Goal: Complete application form: Complete application form

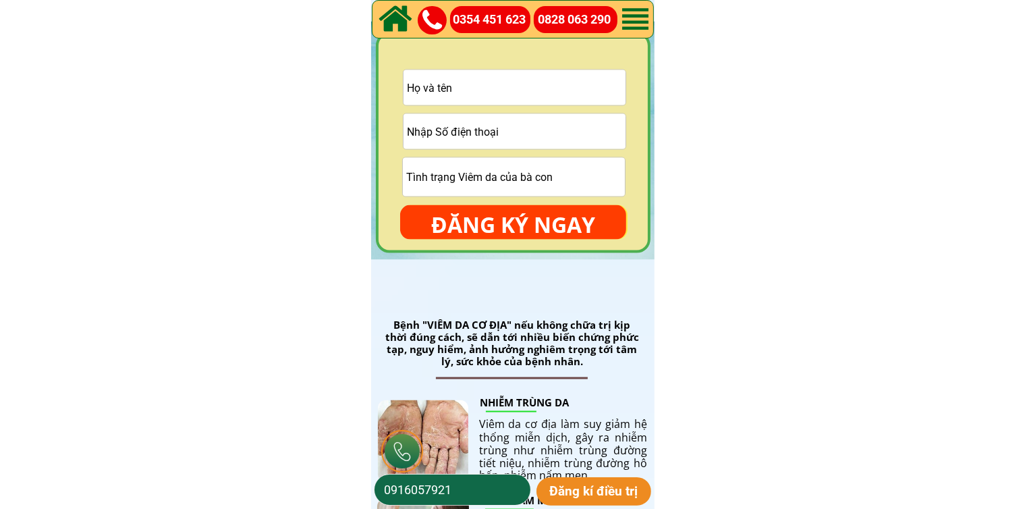
scroll to position [1890, 0]
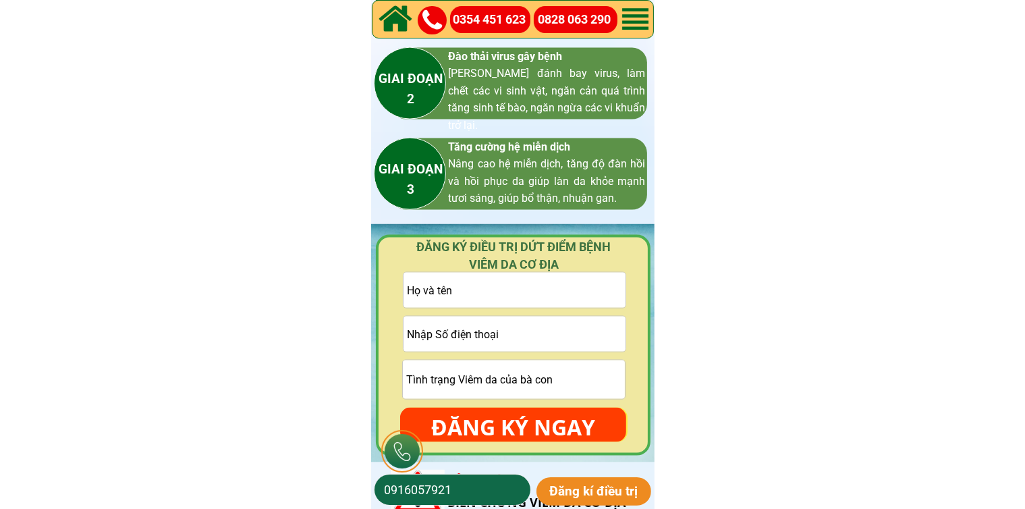
click at [510, 337] on input "tel" at bounding box center [515, 334] width 222 height 35
paste input "034 235 5964"
type input "034 235 5964"
click at [570, 304] on input "text" at bounding box center [515, 290] width 222 height 35
paste input "Kiêù Xuân"
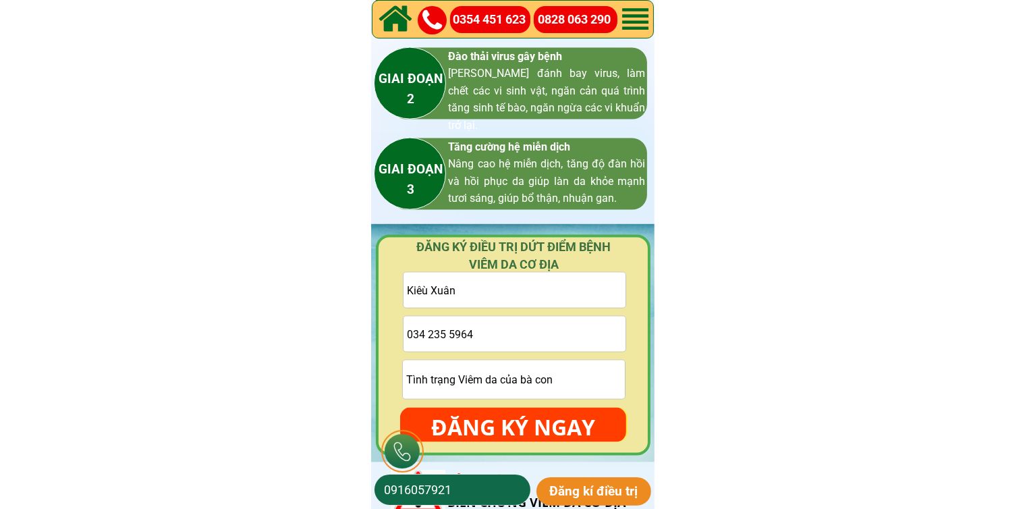
type input "Kiêù Xuân"
click at [428, 332] on input "034 235 5964" at bounding box center [515, 334] width 222 height 35
click at [447, 335] on input "034235 5964" at bounding box center [515, 334] width 222 height 35
type input "0342355964"
drag, startPoint x: 518, startPoint y: 420, endPoint x: 536, endPoint y: 376, distance: 47.5
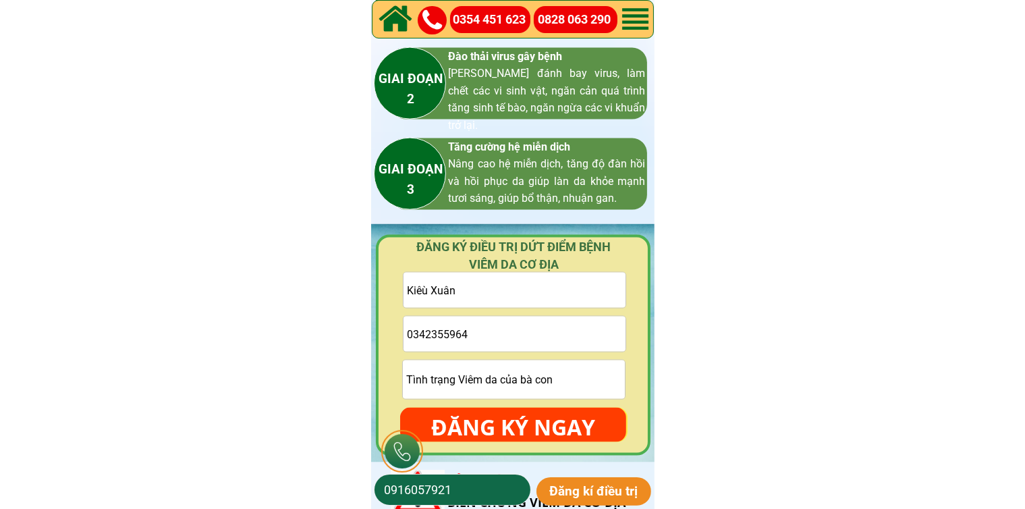
click at [524, 416] on p "ĐĂNG KÝ NGAY" at bounding box center [513, 427] width 226 height 39
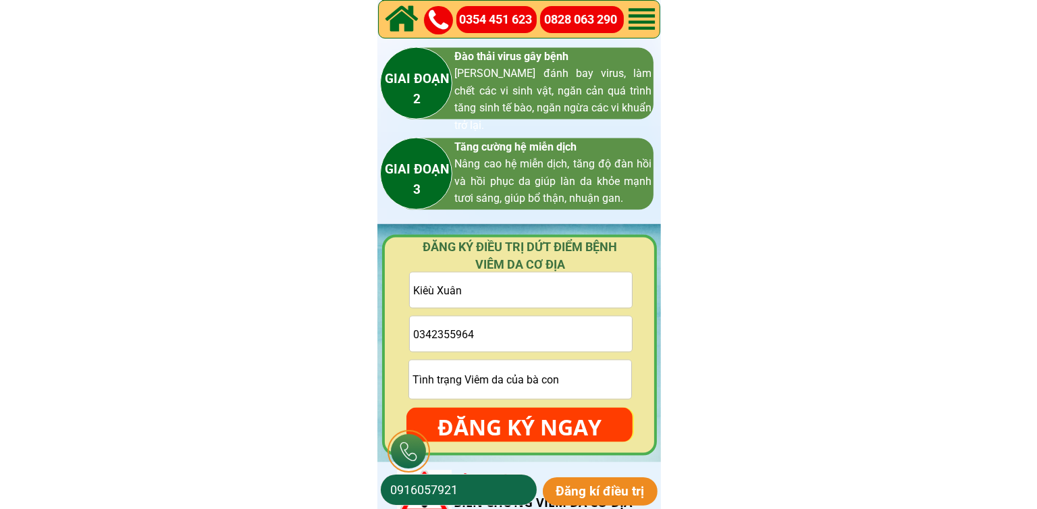
scroll to position [0, 0]
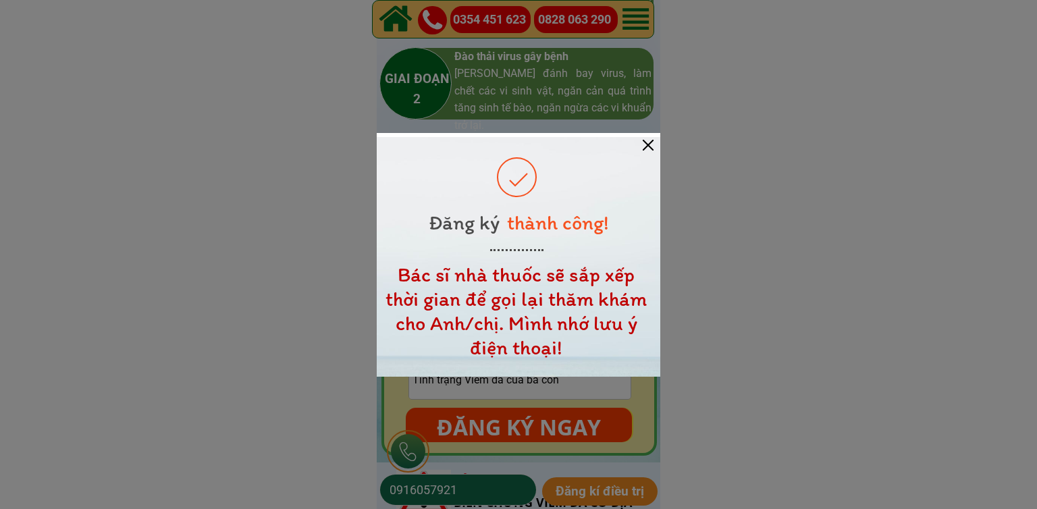
click at [648, 149] on div at bounding box center [648, 145] width 11 height 11
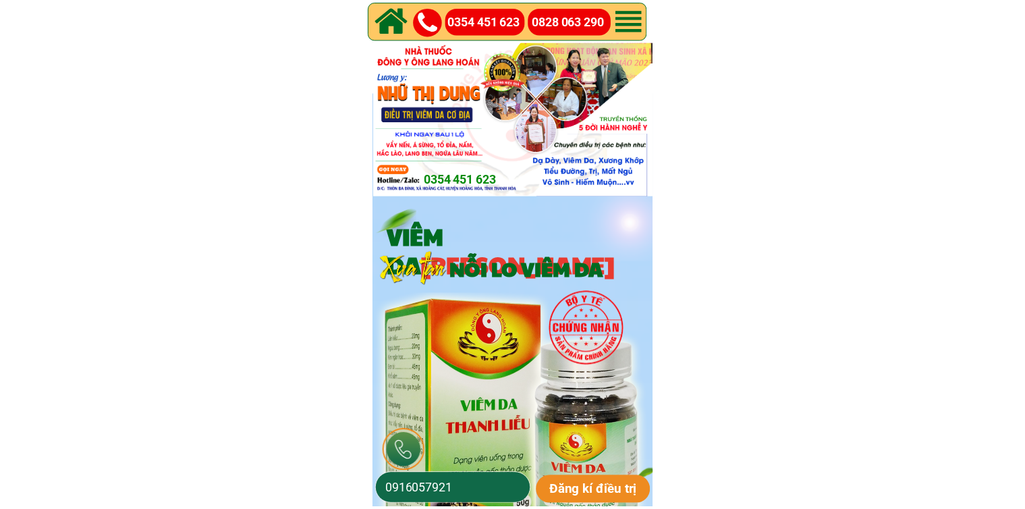
scroll to position [1890, 0]
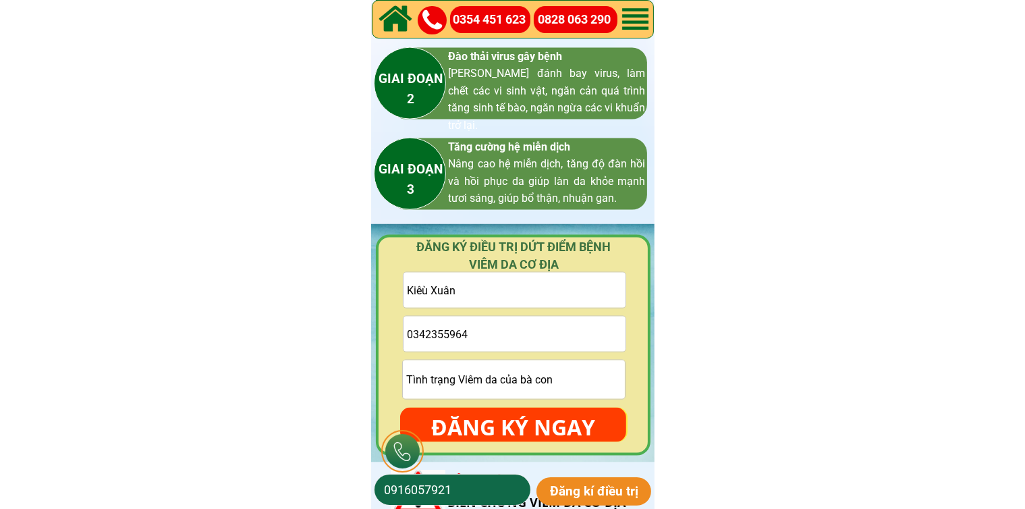
click at [535, 342] on input "0342355964" at bounding box center [515, 334] width 222 height 35
paste input "0932562960"
type input "0932562960"
click at [504, 306] on input "text" at bounding box center [515, 290] width 222 height 35
paste input "[PERSON_NAME]"
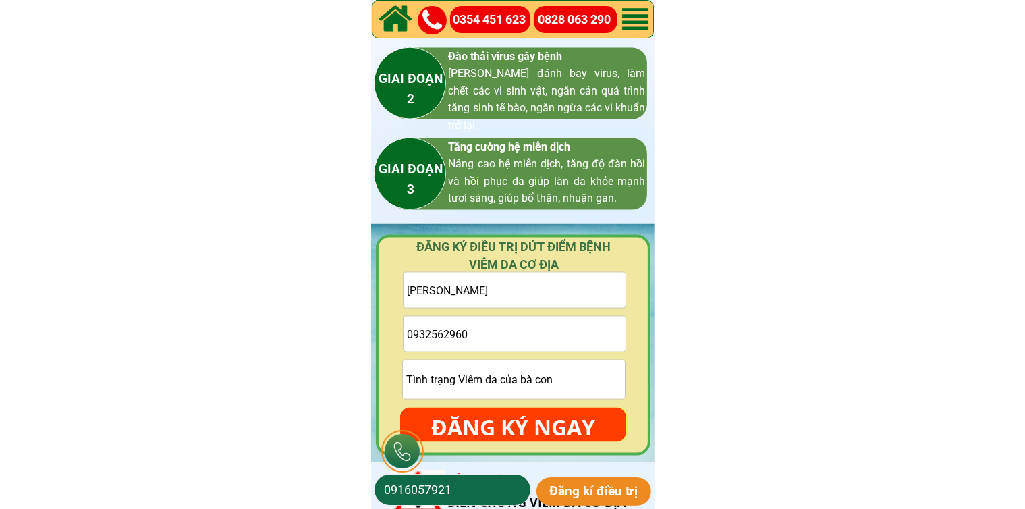
type input "[PERSON_NAME]"
click at [514, 381] on input "text" at bounding box center [514, 379] width 222 height 38
type input "cmt"
click at [517, 416] on p "ĐĂNG KÝ NGAY" at bounding box center [513, 427] width 226 height 39
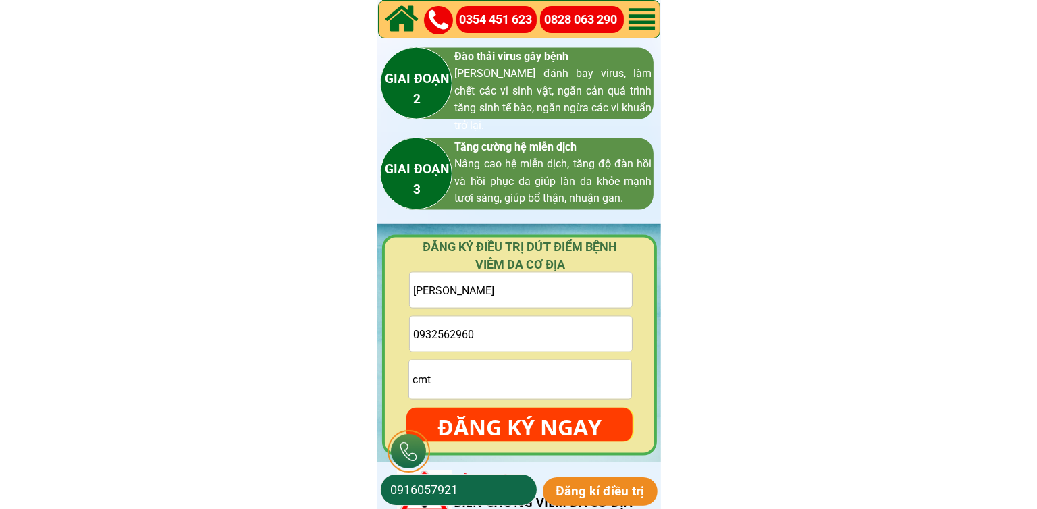
scroll to position [0, 0]
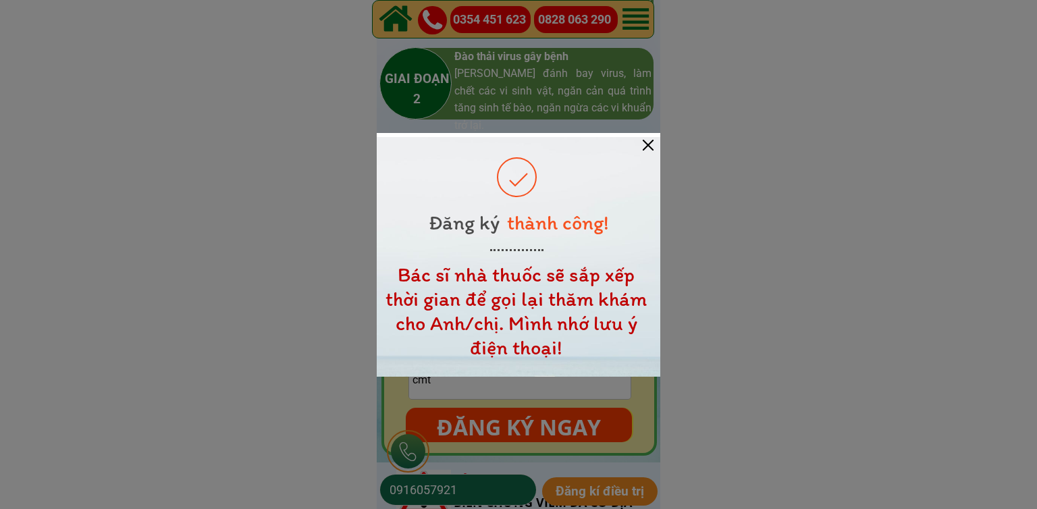
click at [650, 144] on div at bounding box center [648, 145] width 11 height 11
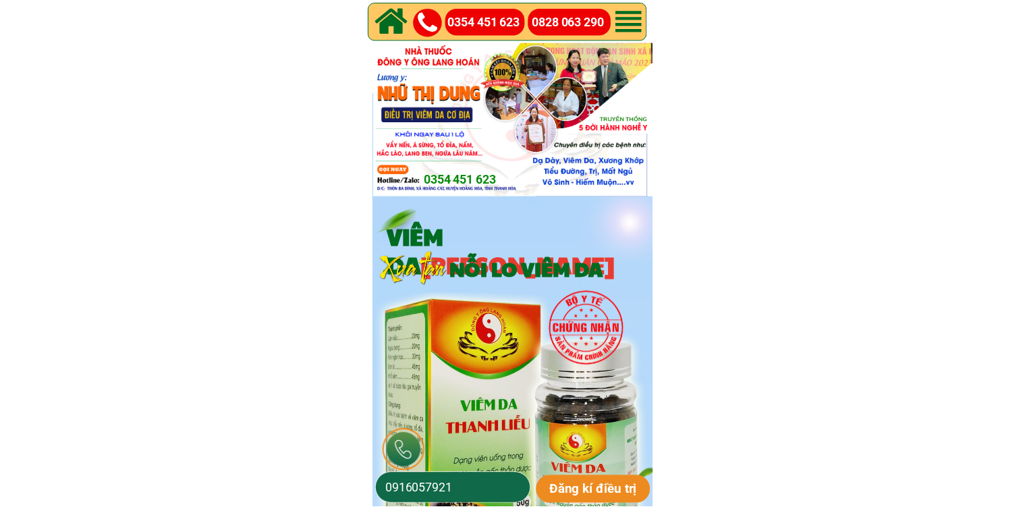
scroll to position [1890, 0]
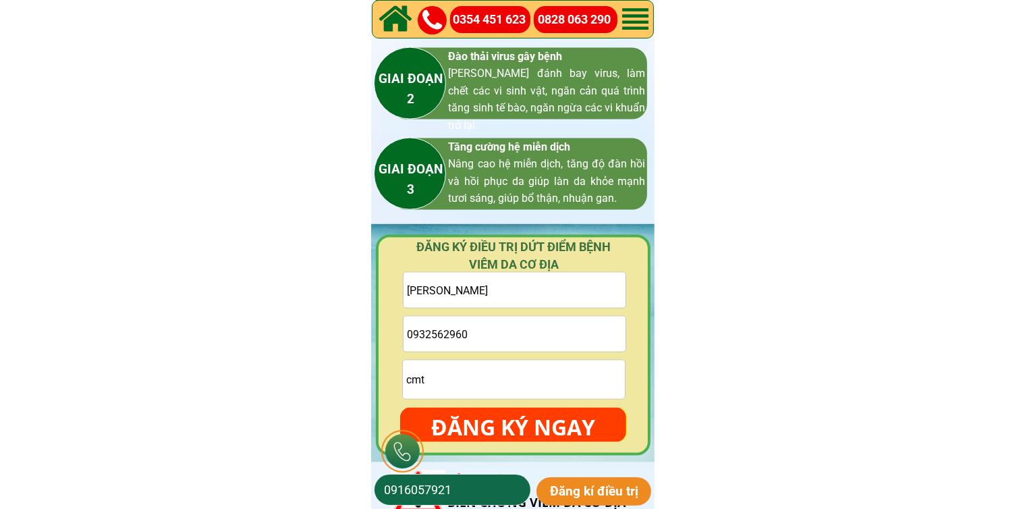
click at [512, 327] on input "0932562960" at bounding box center [515, 334] width 222 height 35
paste input "0326060551"
type input "0326060551"
click at [555, 299] on input "[PERSON_NAME]" at bounding box center [515, 290] width 222 height 35
paste input "Hoang Mai"
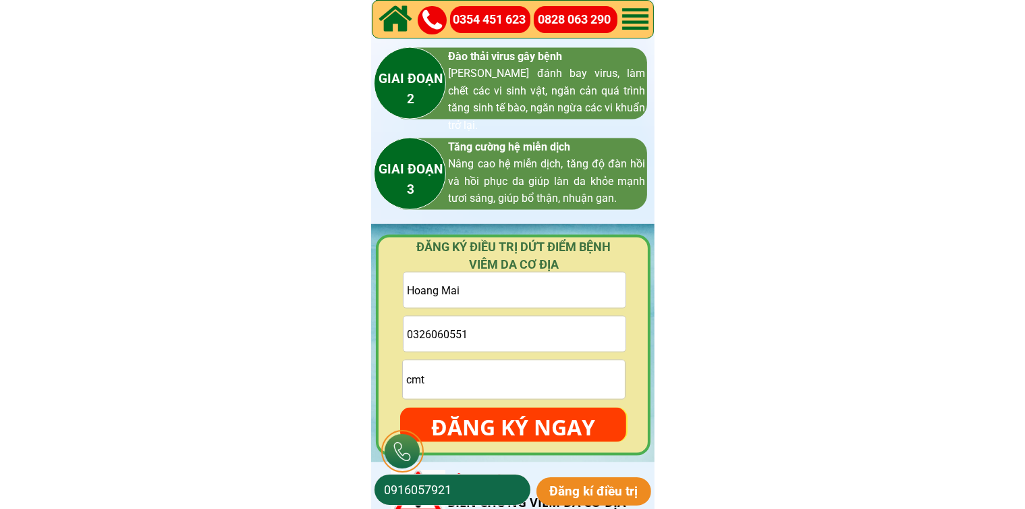
type input "Hoang Mai"
click at [510, 376] on input "cmt" at bounding box center [514, 379] width 222 height 38
type input "cmt"
click at [508, 423] on p "ĐĂNG KÝ NGAY" at bounding box center [513, 427] width 226 height 39
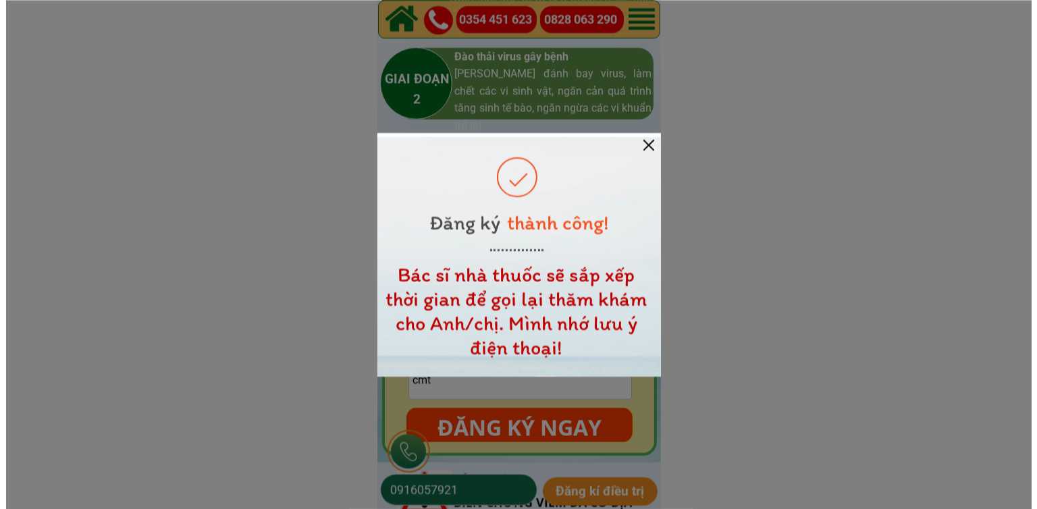
scroll to position [0, 0]
